Goal: Book appointment/travel/reservation

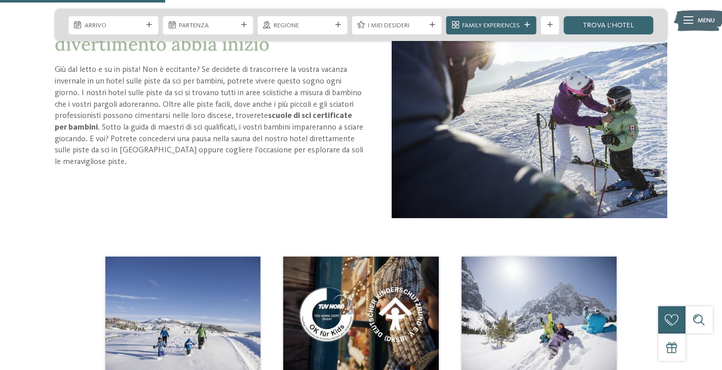
scroll to position [355, 0]
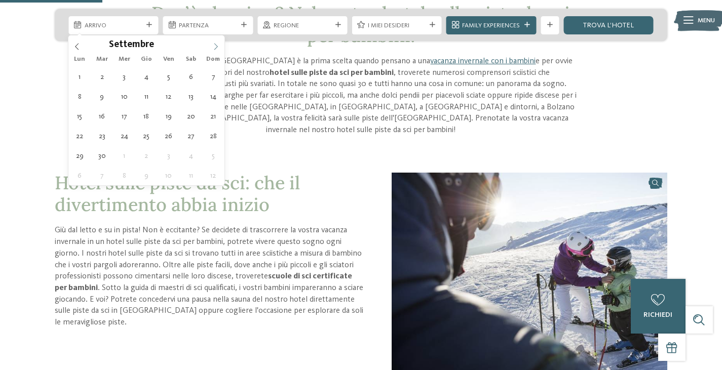
click at [216, 48] on icon at bounding box center [216, 47] width 4 height 7
click at [214, 48] on icon at bounding box center [215, 46] width 7 height 7
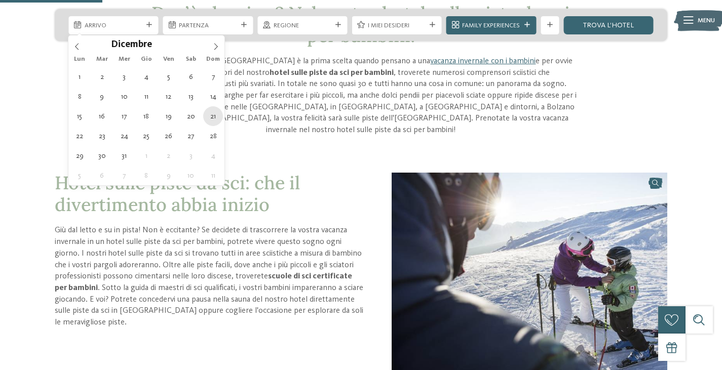
type div "[DATE]"
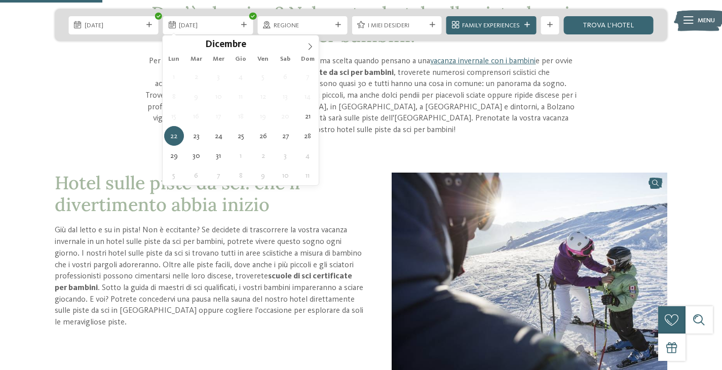
type div "[DATE]"
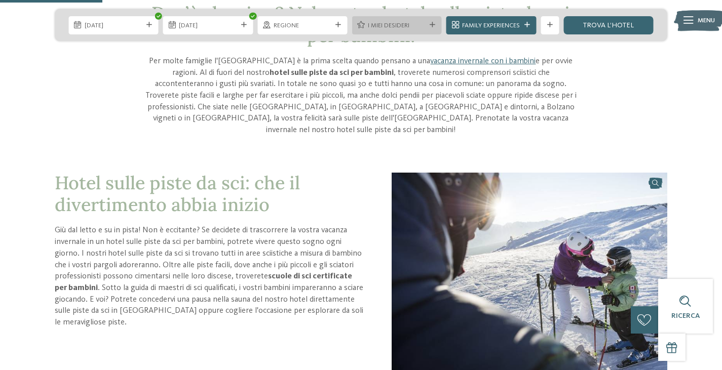
click at [431, 27] on icon at bounding box center [433, 25] width 6 height 6
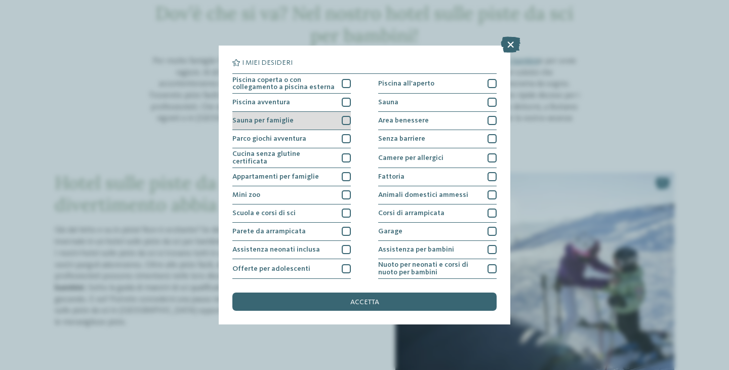
click at [347, 120] on div at bounding box center [346, 120] width 9 height 9
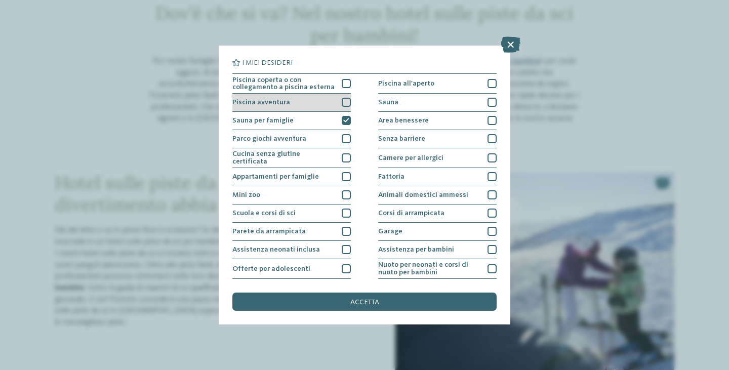
click at [344, 103] on div at bounding box center [346, 102] width 9 height 9
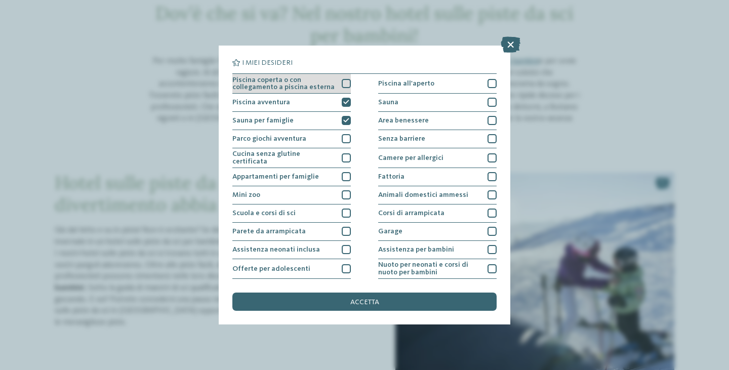
click at [342, 85] on div at bounding box center [346, 83] width 9 height 9
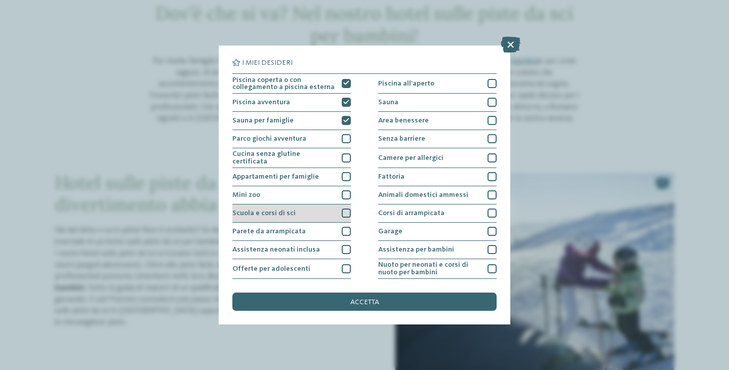
click at [343, 216] on div at bounding box center [346, 213] width 9 height 9
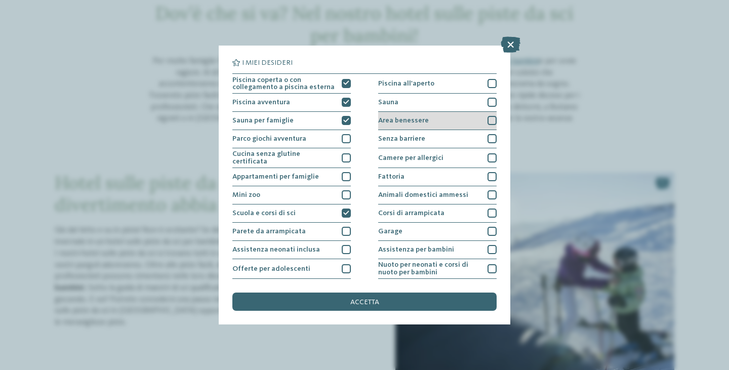
click at [488, 126] on div "Area benessere" at bounding box center [437, 121] width 119 height 18
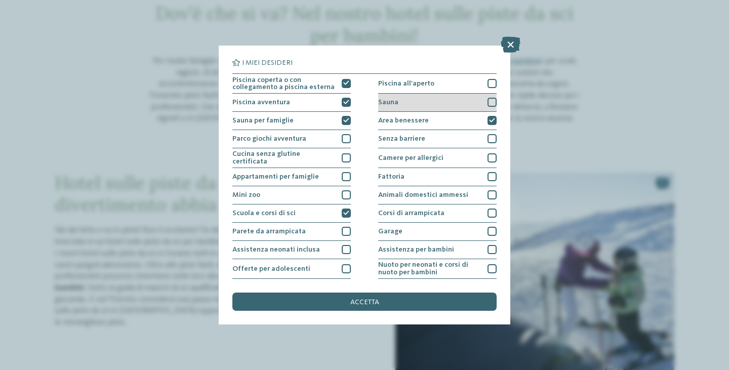
click at [488, 104] on div at bounding box center [492, 102] width 9 height 9
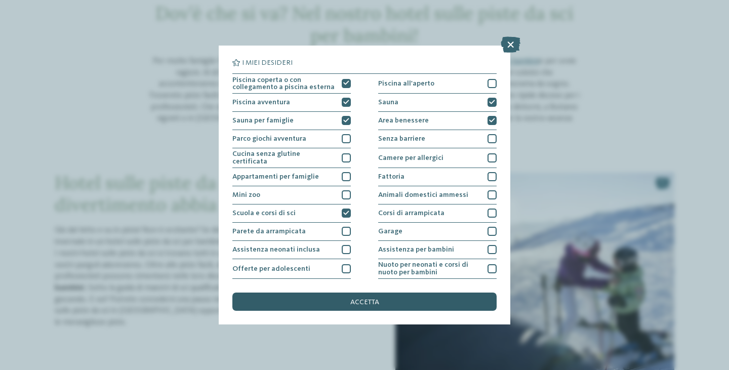
click at [390, 300] on div "accetta" at bounding box center [364, 302] width 264 height 18
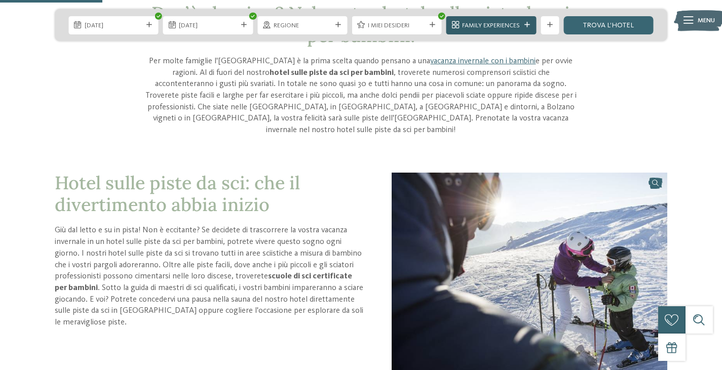
click at [493, 24] on span "Family Experiences" at bounding box center [491, 25] width 58 height 9
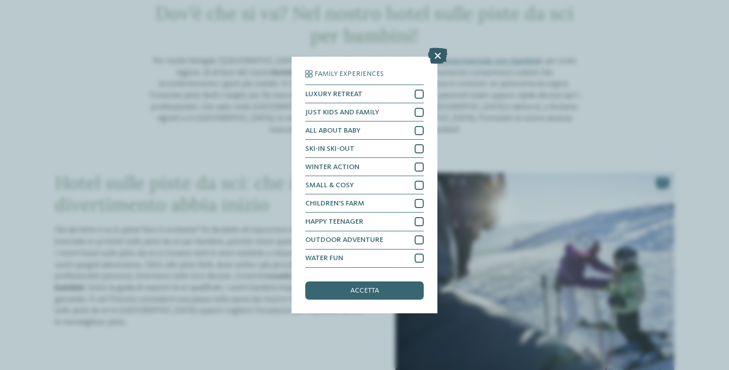
click at [434, 51] on icon at bounding box center [438, 56] width 20 height 16
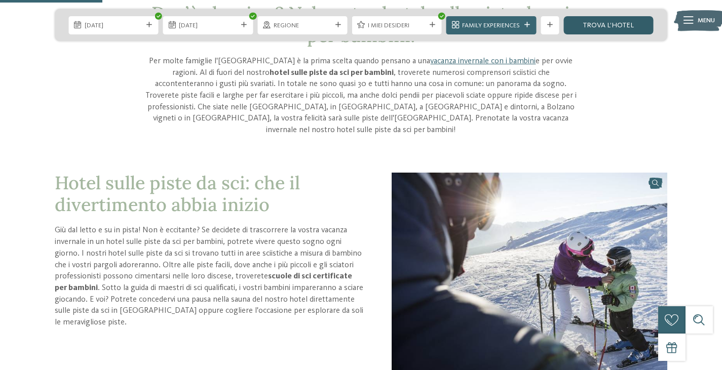
click at [588, 24] on link "trova l’hotel" at bounding box center [608, 25] width 90 height 18
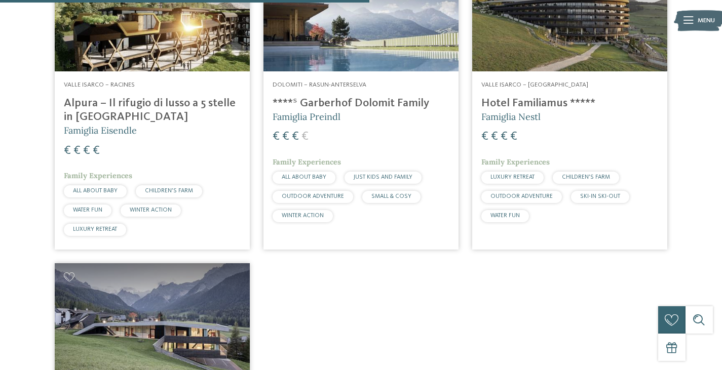
scroll to position [722, 0]
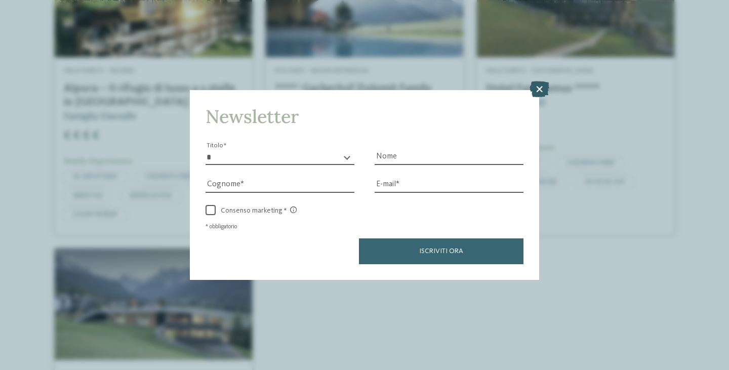
click at [536, 87] on icon at bounding box center [540, 89] width 20 height 16
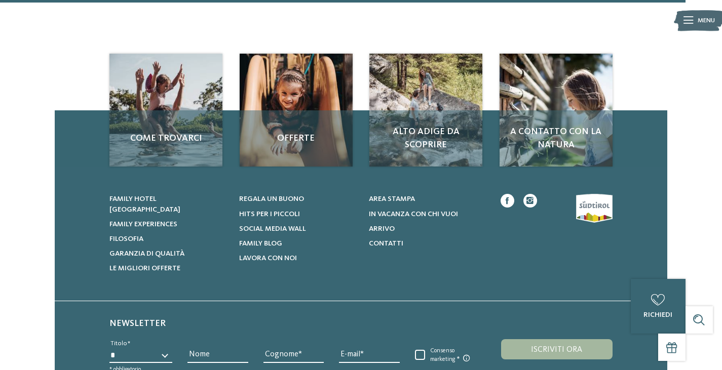
scroll to position [1330, 0]
